Goal: Task Accomplishment & Management: Manage account settings

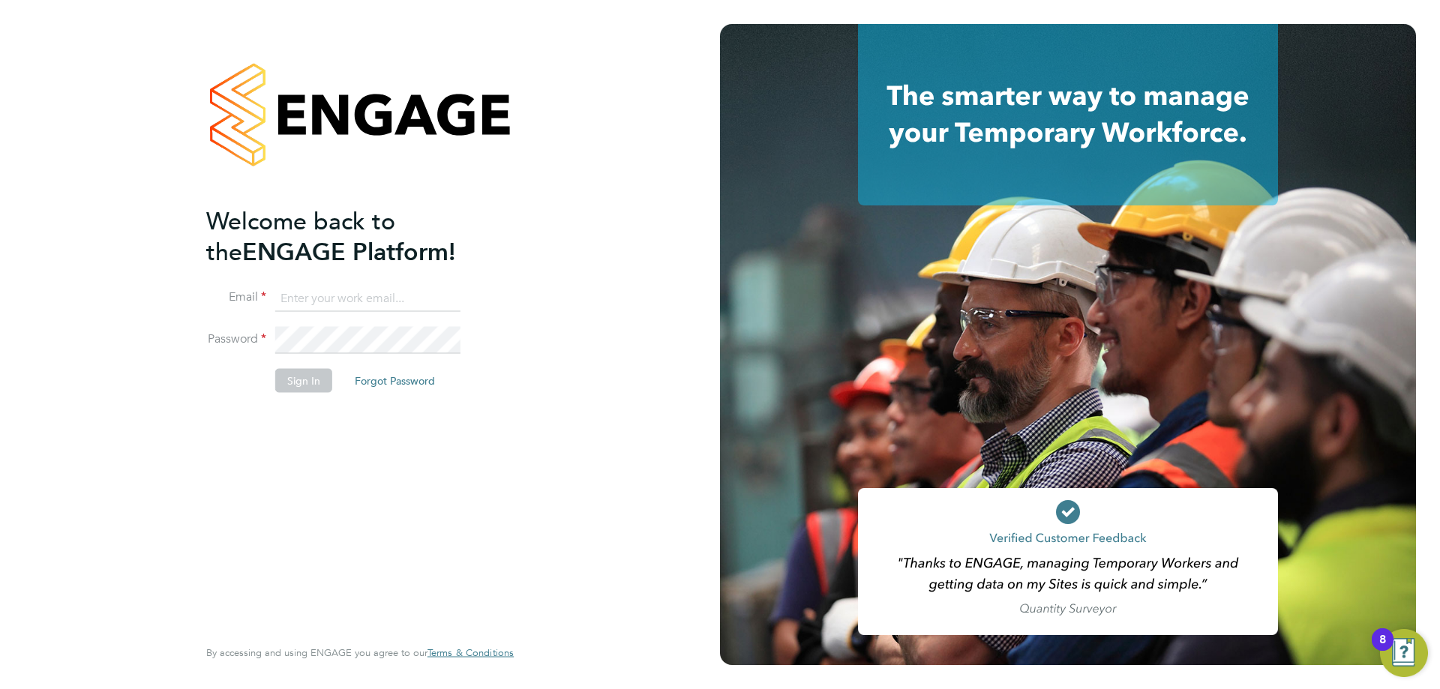
click at [335, 289] on input at bounding box center [367, 298] width 185 height 27
type input "[EMAIL_ADDRESS][PERSON_NAME][DOMAIN_NAME]"
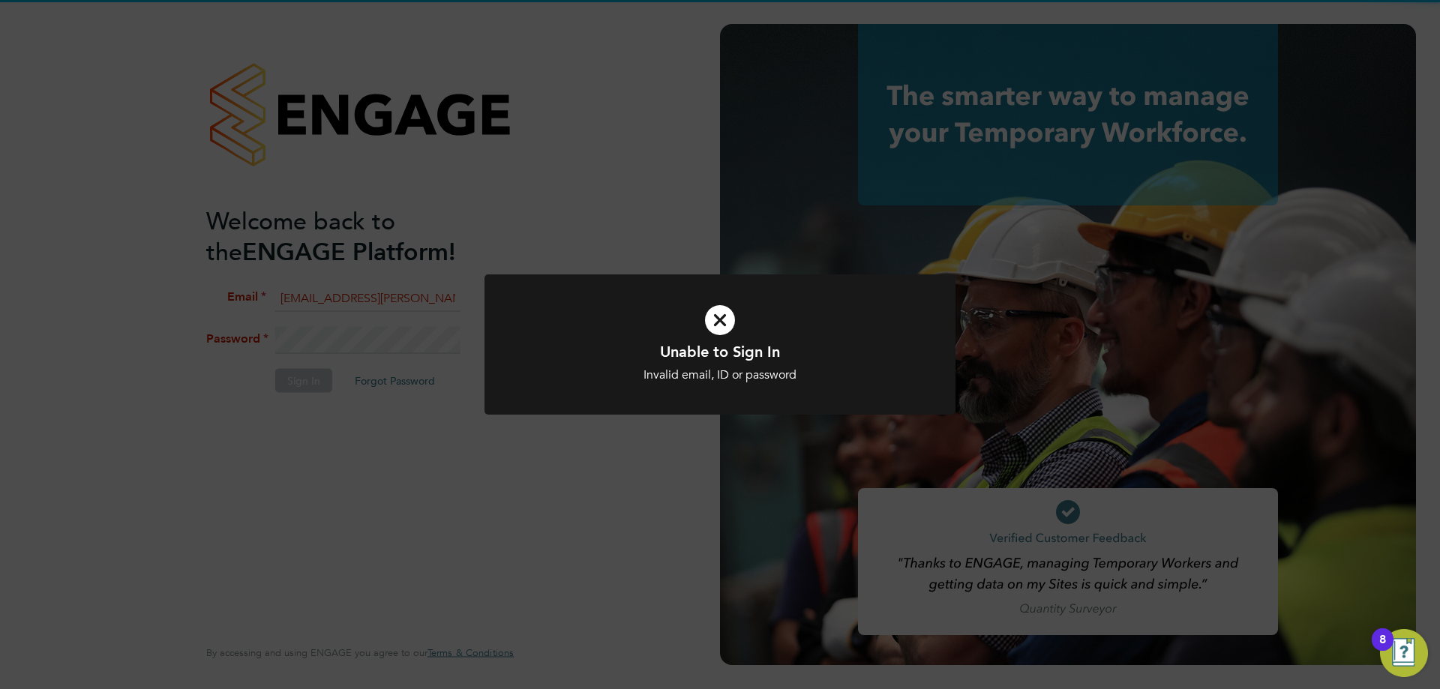
click at [314, 253] on div "Unable to Sign In Invalid email, ID or password Cancel Okay" at bounding box center [720, 344] width 1440 height 689
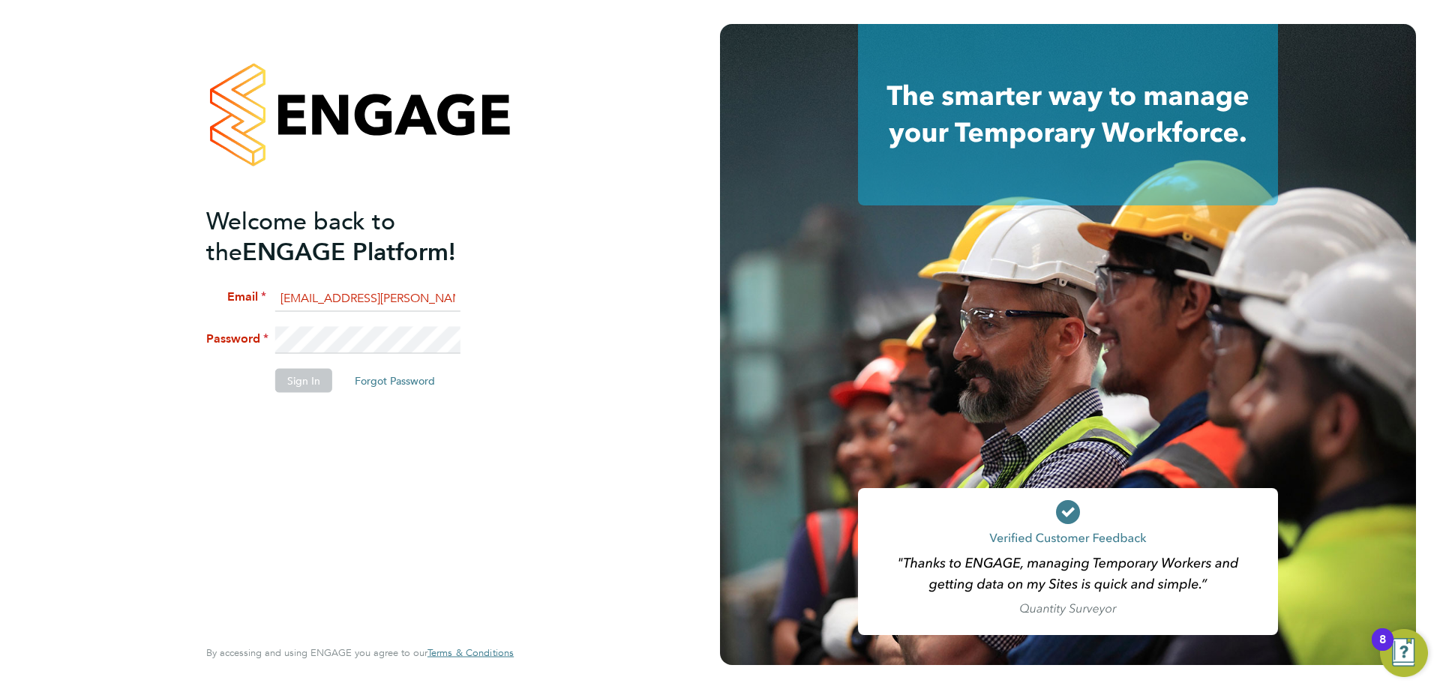
click at [257, 340] on li "Password" at bounding box center [352, 348] width 292 height 42
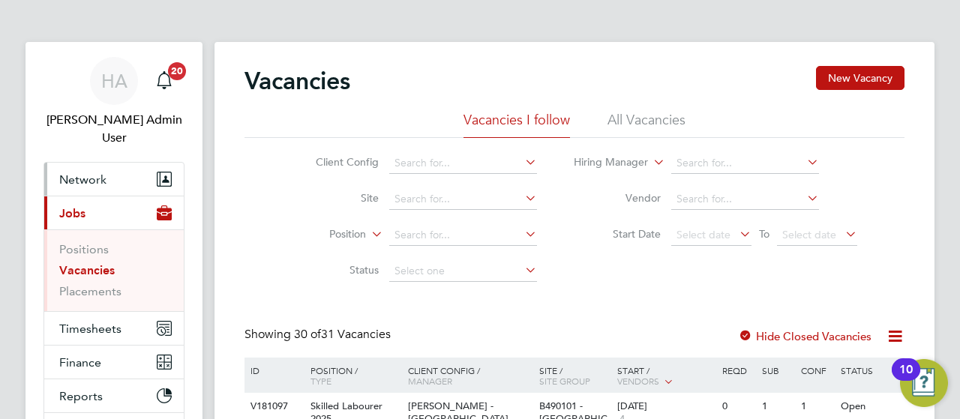
click at [75, 163] on button "Network" at bounding box center [113, 179] width 139 height 33
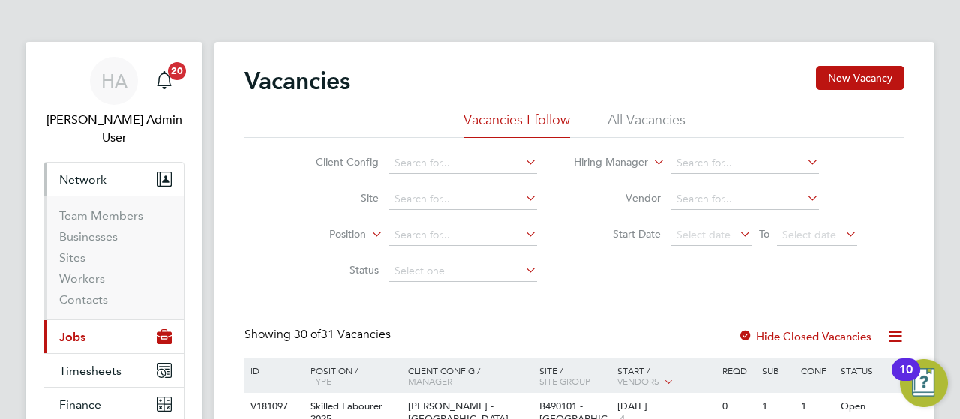
click at [70, 230] on li "Businesses" at bounding box center [115, 239] width 112 height 21
click at [75, 250] on link "Sites" at bounding box center [72, 257] width 26 height 14
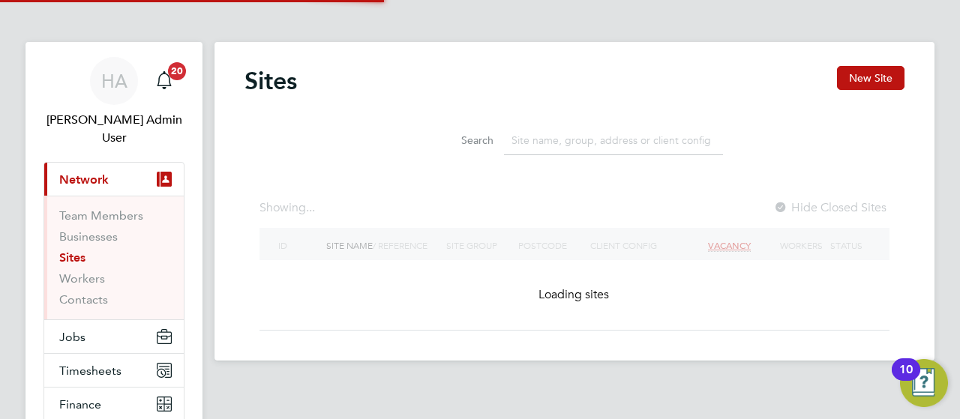
click at [531, 140] on input at bounding box center [613, 140] width 219 height 29
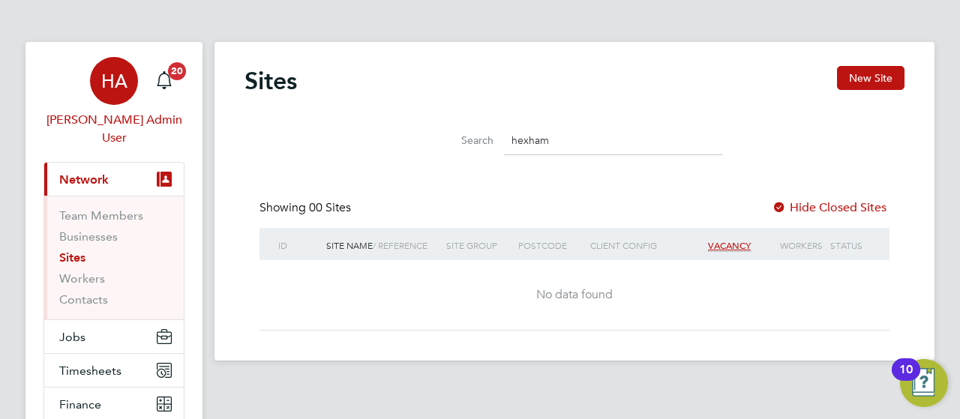
type input "hexham"
click at [97, 77] on div "HA" at bounding box center [114, 81] width 48 height 48
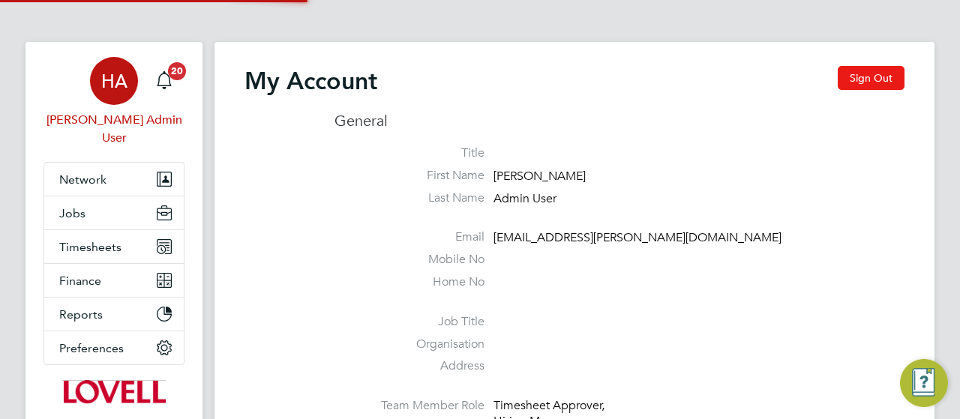
click at [851, 85] on button "Sign Out" at bounding box center [871, 78] width 67 height 24
